Goal: Task Accomplishment & Management: Manage account settings

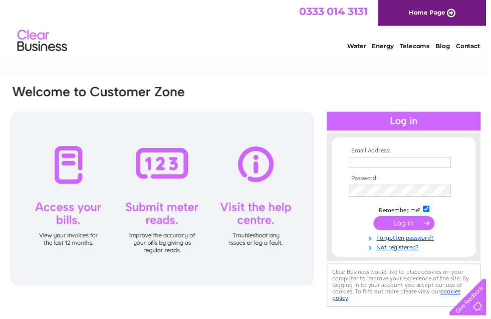
click at [409, 166] on input "text" at bounding box center [403, 163] width 103 height 11
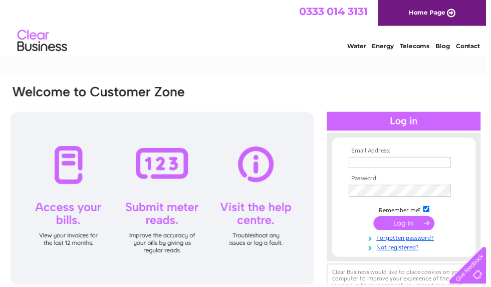
type input "[PERSON_NAME][EMAIL_ADDRESS][DOMAIN_NAME]"
click at [414, 228] on input "submit" at bounding box center [408, 225] width 62 height 14
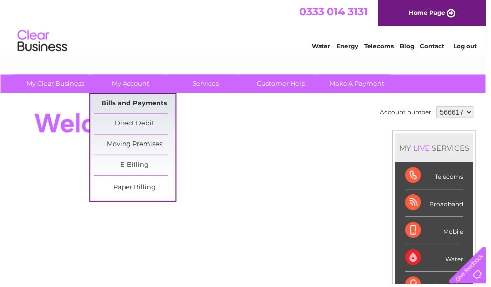
click at [157, 107] on link "Bills and Payments" at bounding box center [136, 105] width 83 height 20
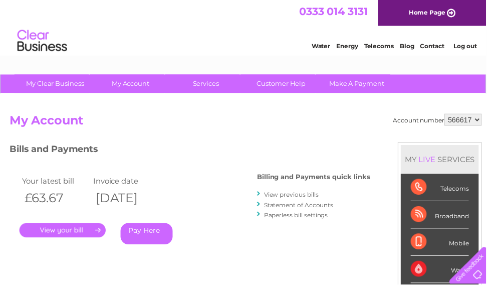
click at [77, 232] on link "." at bounding box center [63, 232] width 87 height 15
click at [78, 233] on link "." at bounding box center [63, 232] width 87 height 15
click at [75, 234] on link "." at bounding box center [63, 232] width 87 height 15
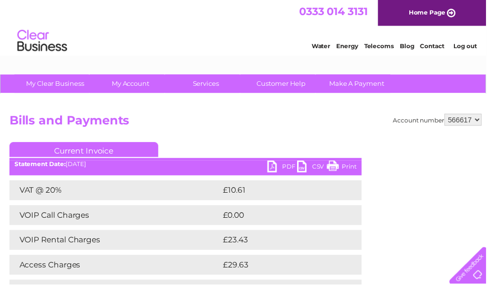
click at [283, 166] on link "PDF" at bounding box center [285, 169] width 30 height 15
click at [278, 175] on link "PDF" at bounding box center [285, 169] width 30 height 15
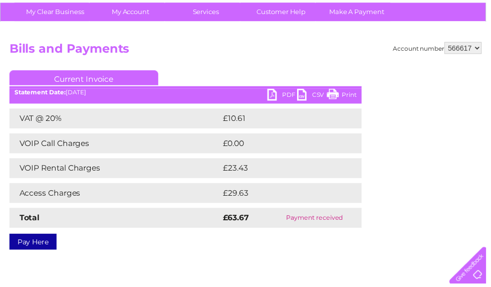
scroll to position [73, 0]
